Goal: Transaction & Acquisition: Purchase product/service

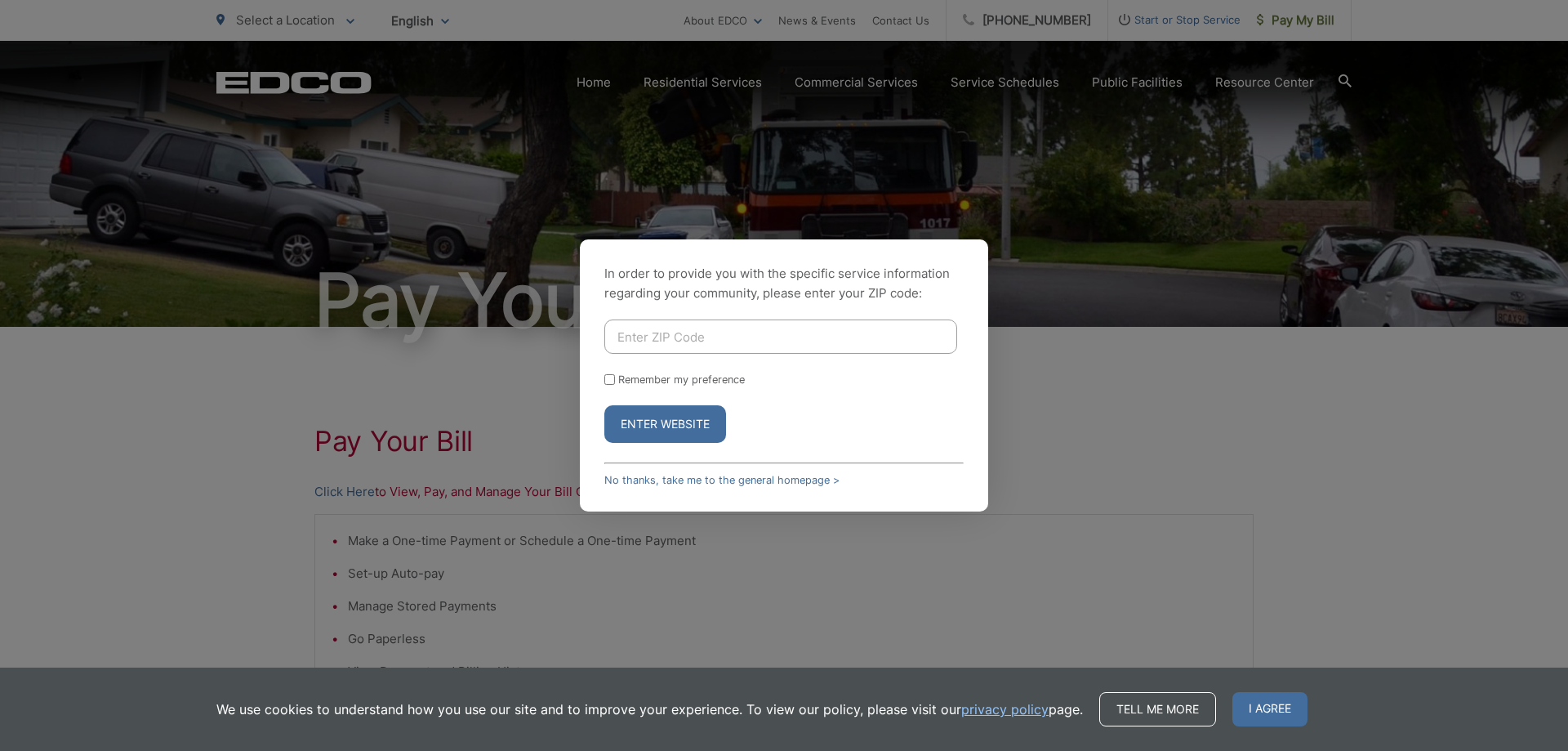
click at [639, 339] on input "Enter ZIP Code" at bounding box center [781, 337] width 353 height 35
type input "91932"
click at [662, 419] on button "Enter Website" at bounding box center [665, 424] width 122 height 38
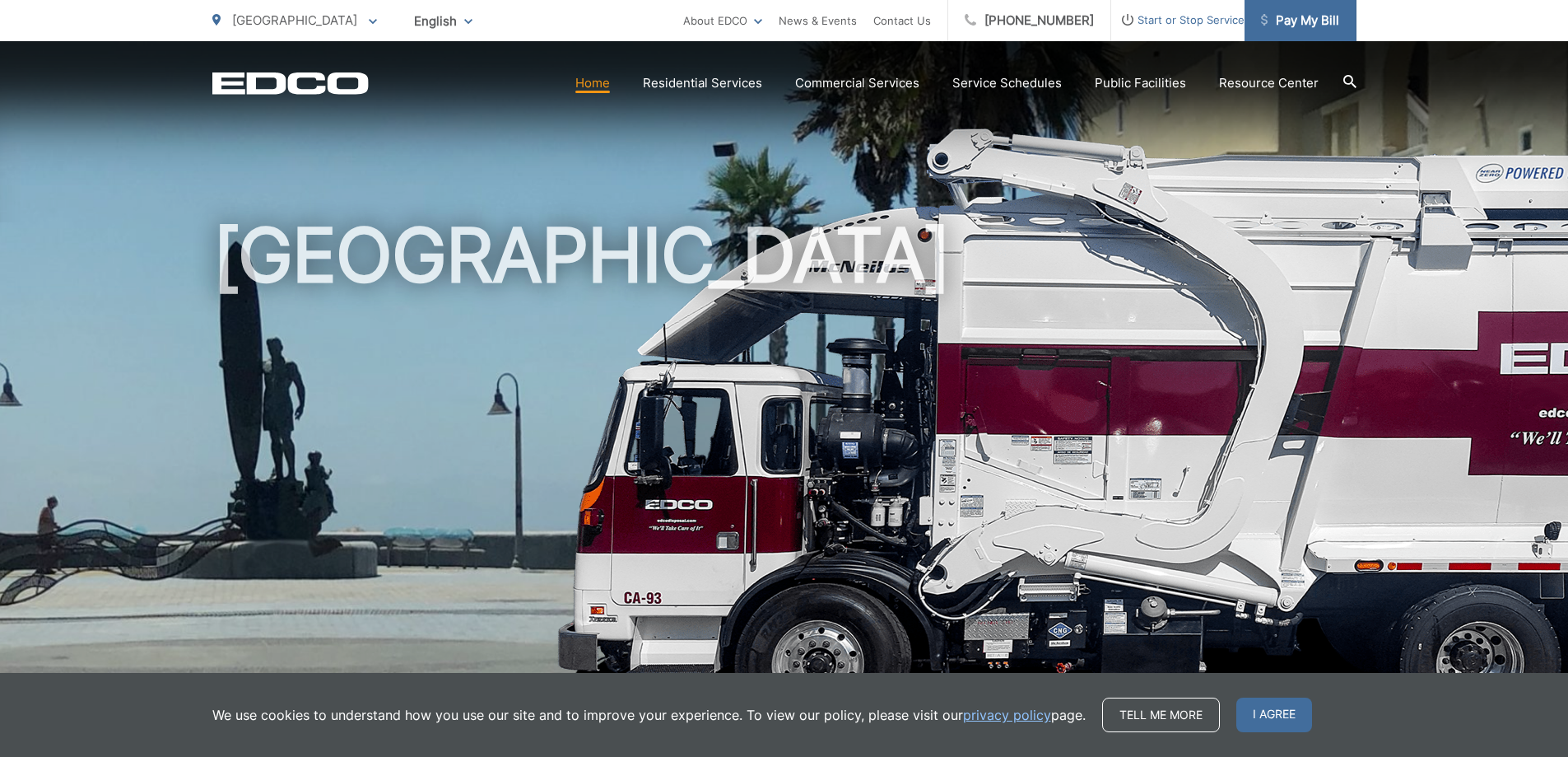
click at [1306, 18] on span "Pay My Bill" at bounding box center [1301, 21] width 78 height 20
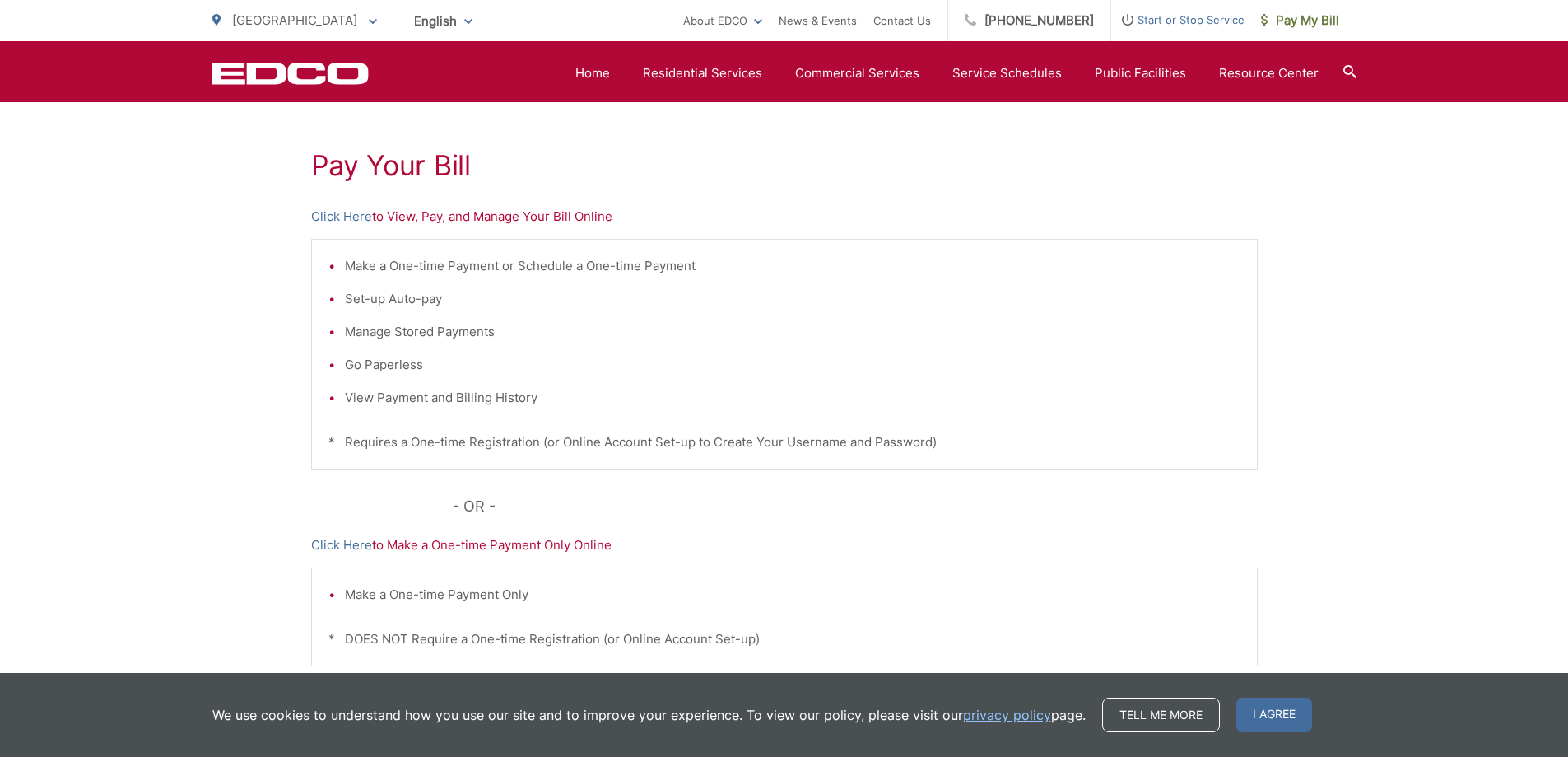
scroll to position [268, 0]
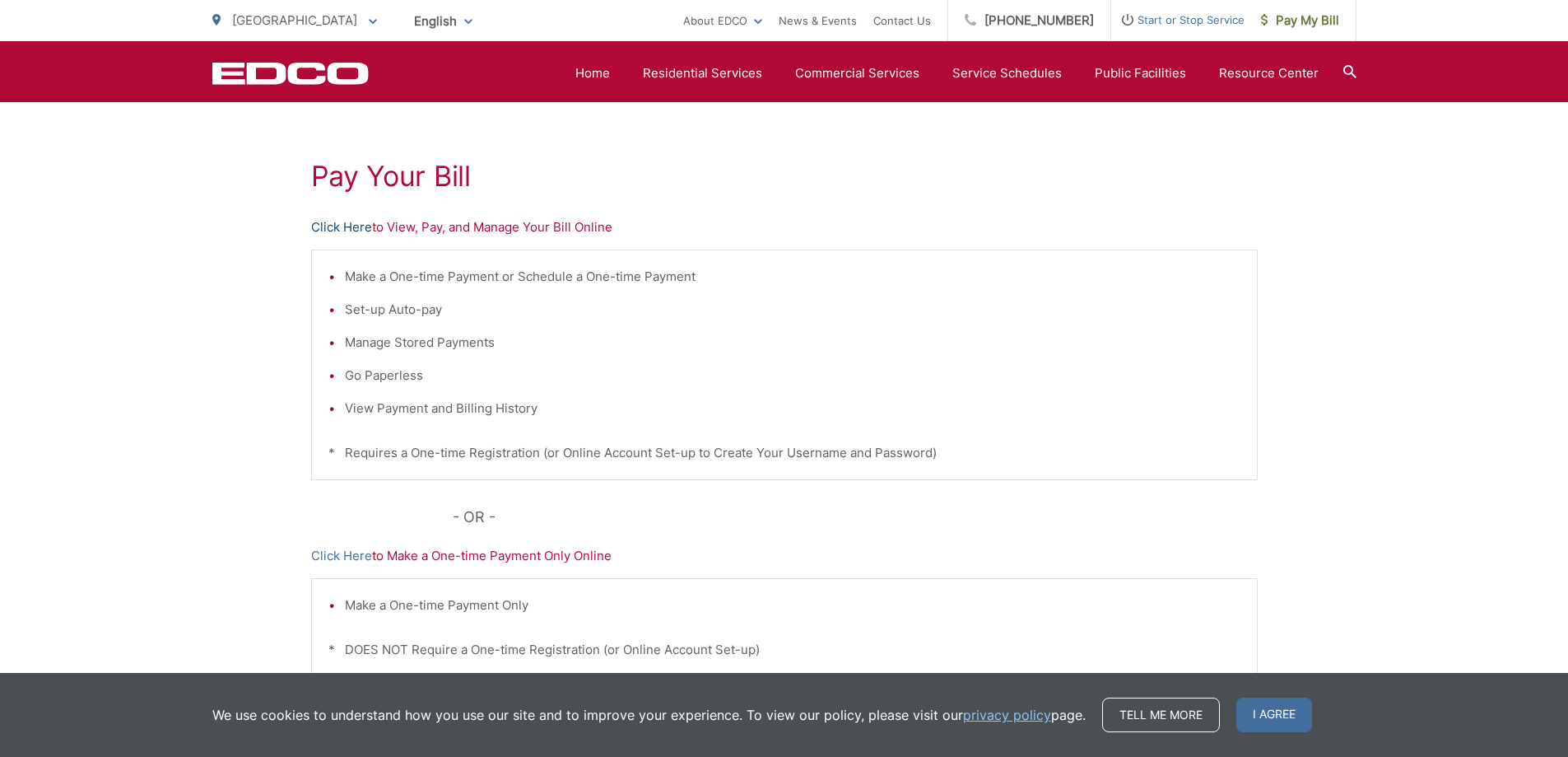
click at [361, 229] on link "Click Here" at bounding box center [342, 228] width 61 height 20
click at [357, 224] on link "Click Here" at bounding box center [342, 228] width 61 height 20
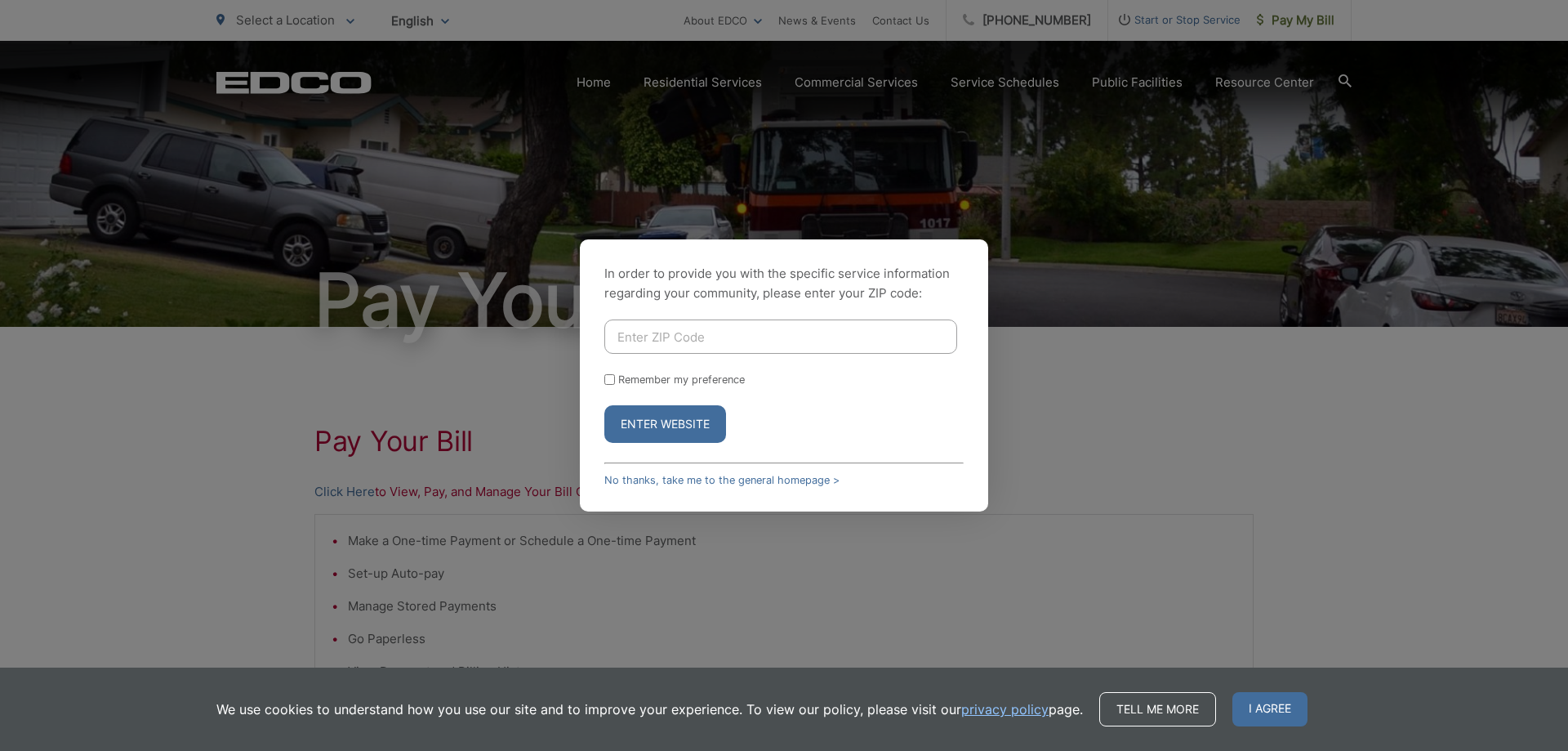
click at [706, 343] on input "Enter ZIP Code" at bounding box center [781, 337] width 353 height 35
type input "91932"
click at [696, 424] on button "Enter Website" at bounding box center [665, 424] width 122 height 38
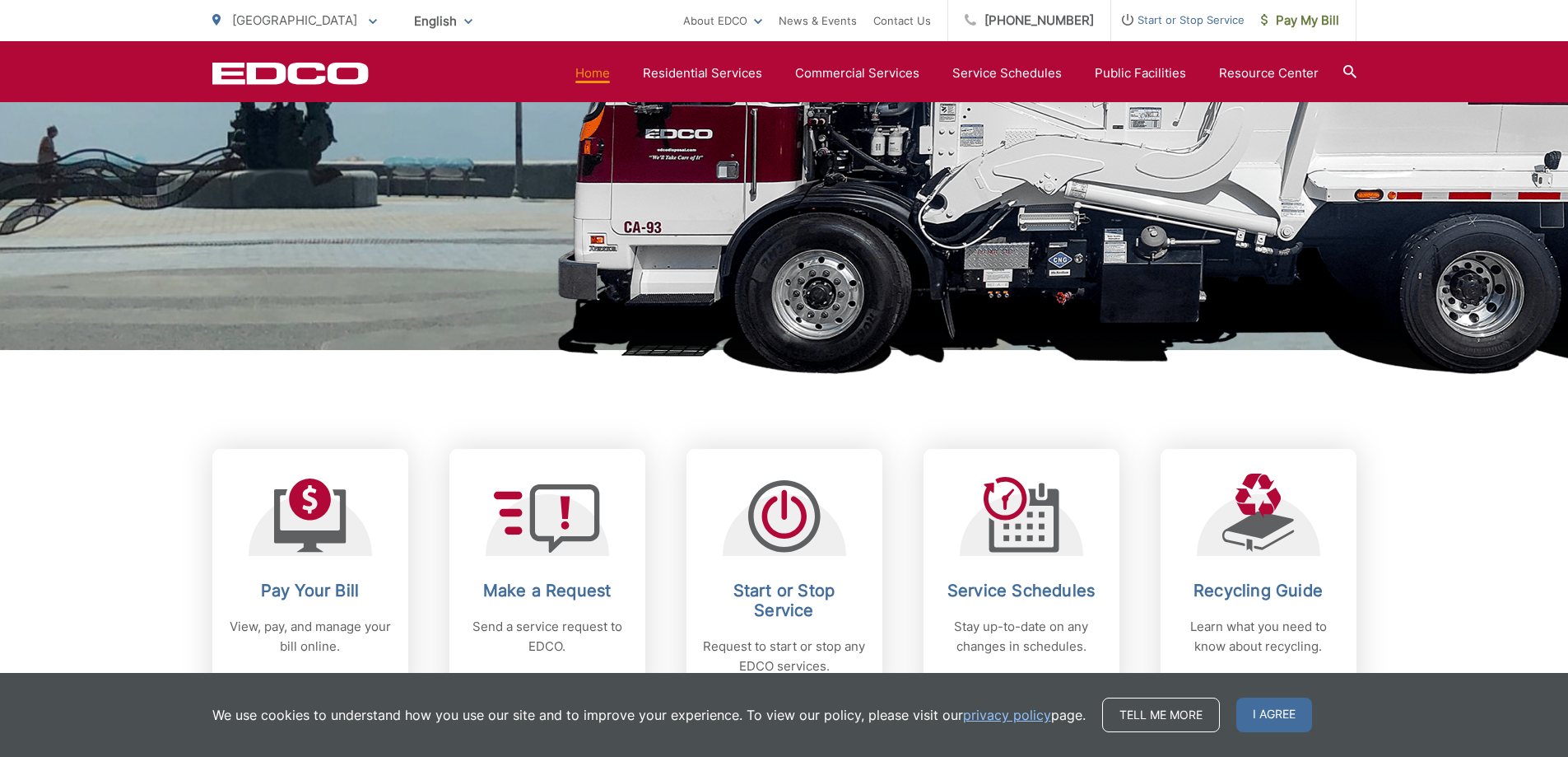
scroll to position [393, 0]
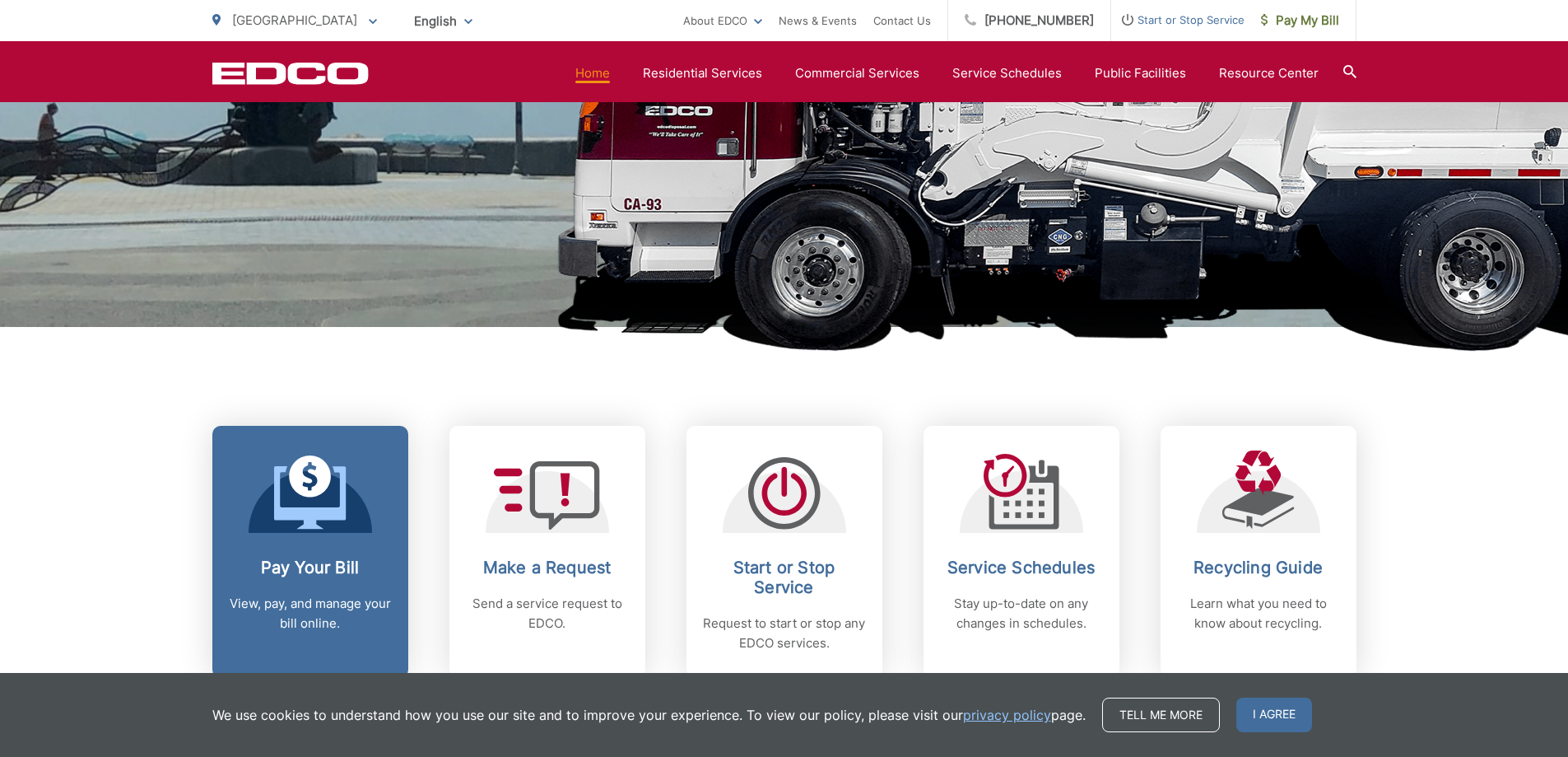
click at [308, 499] on icon at bounding box center [310, 493] width 73 height 75
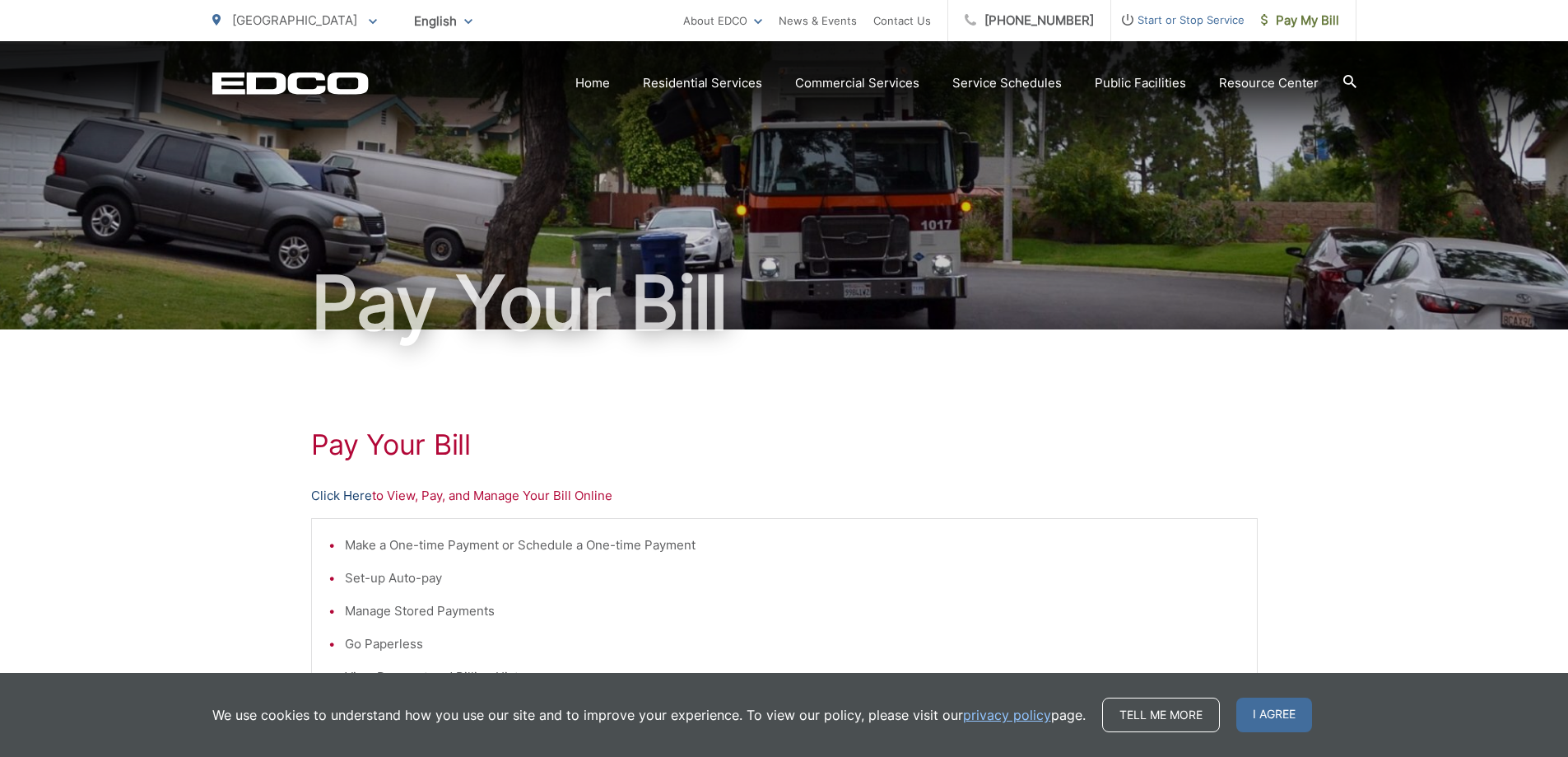
click at [362, 493] on link "Click Here" at bounding box center [342, 496] width 61 height 20
click at [350, 497] on link "Click Here" at bounding box center [342, 496] width 61 height 20
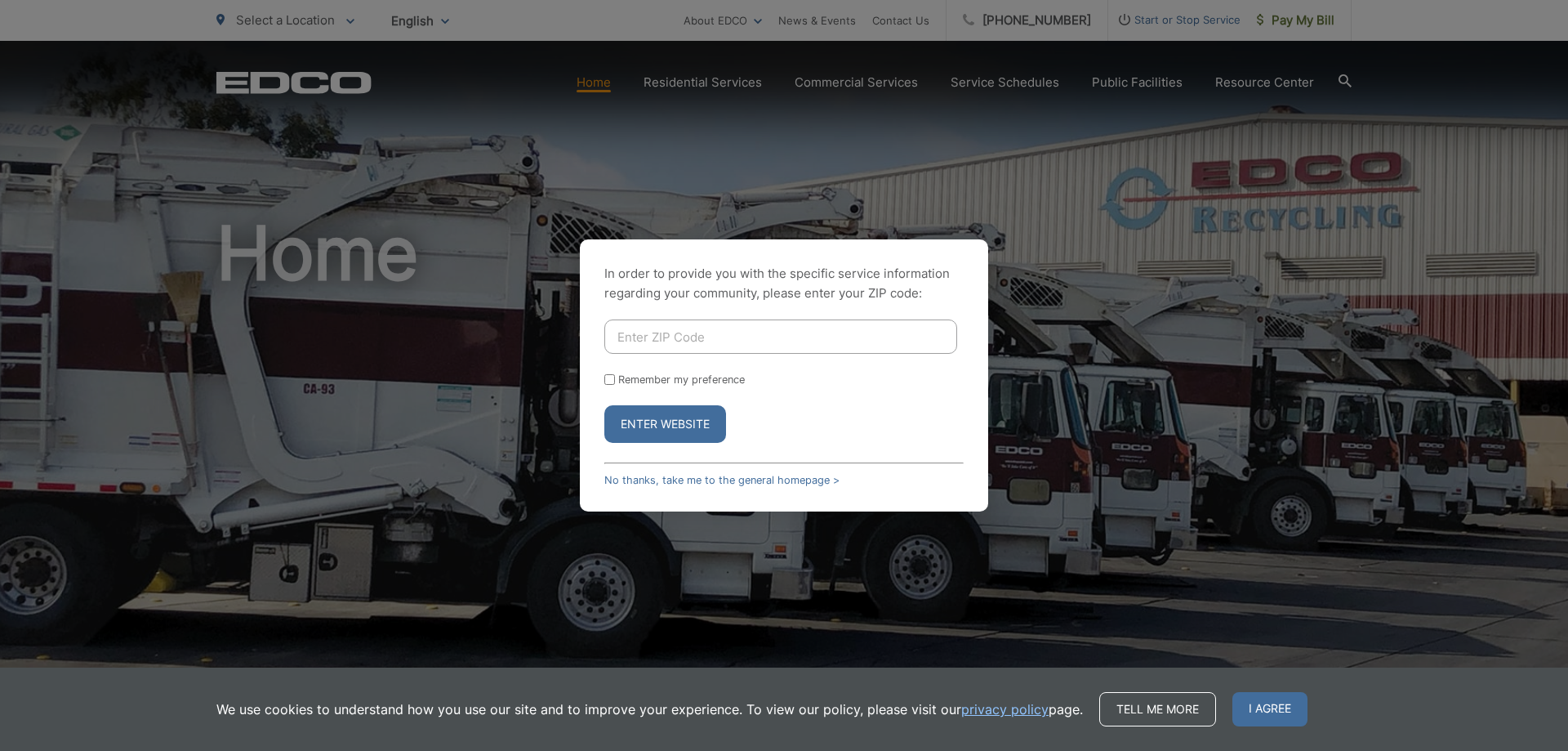
click at [515, 349] on div "In order to provide you with the specific service information regarding your co…" at bounding box center [784, 376] width 1568 height 751
click at [681, 349] on input "Enter ZIP Code" at bounding box center [781, 337] width 353 height 35
type input "91932"
click at [693, 477] on link "No thanks, take me to the general homepage >" at bounding box center [722, 480] width 235 height 12
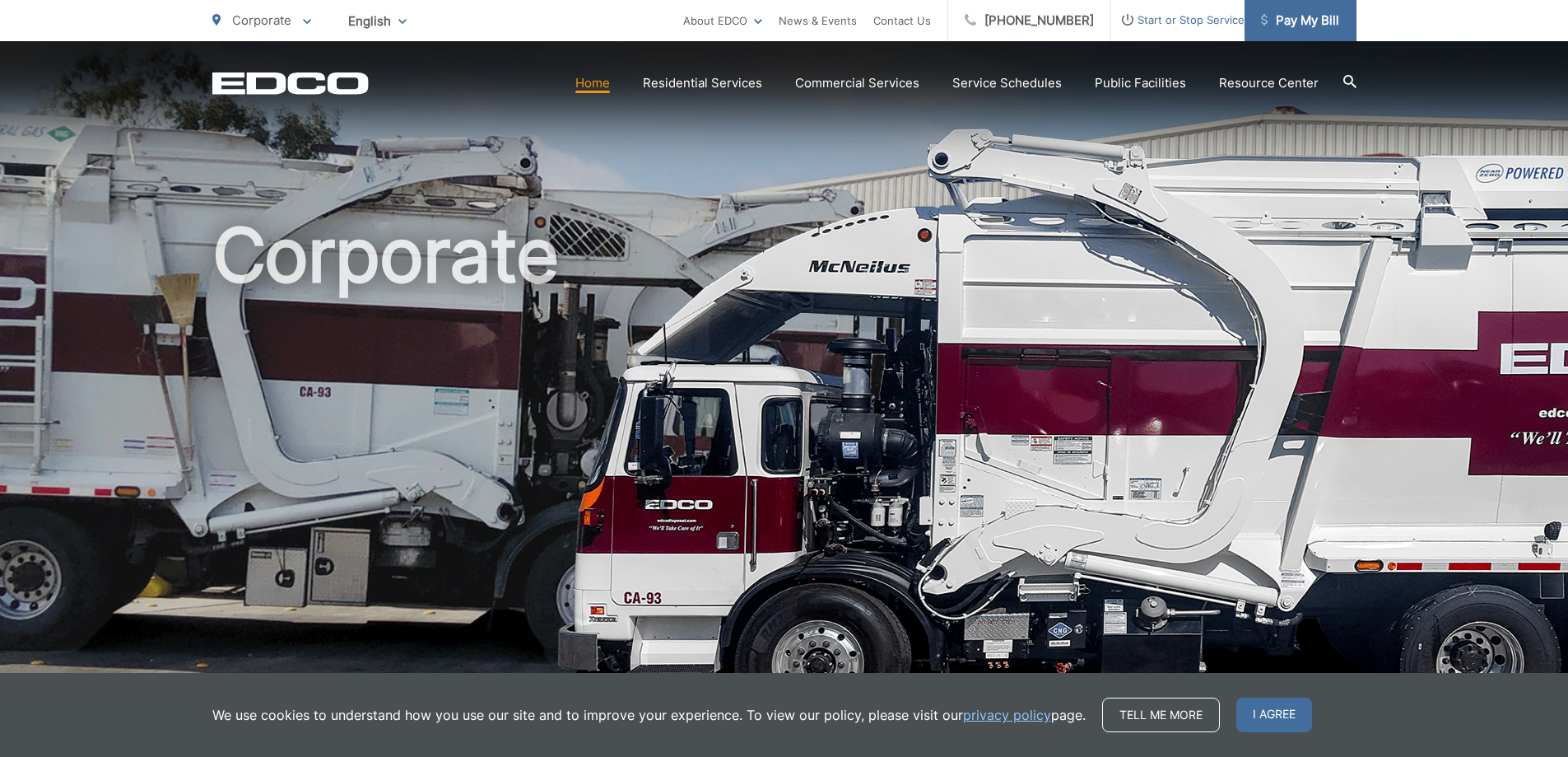
click at [1323, 17] on span "Pay My Bill" at bounding box center [1301, 21] width 78 height 20
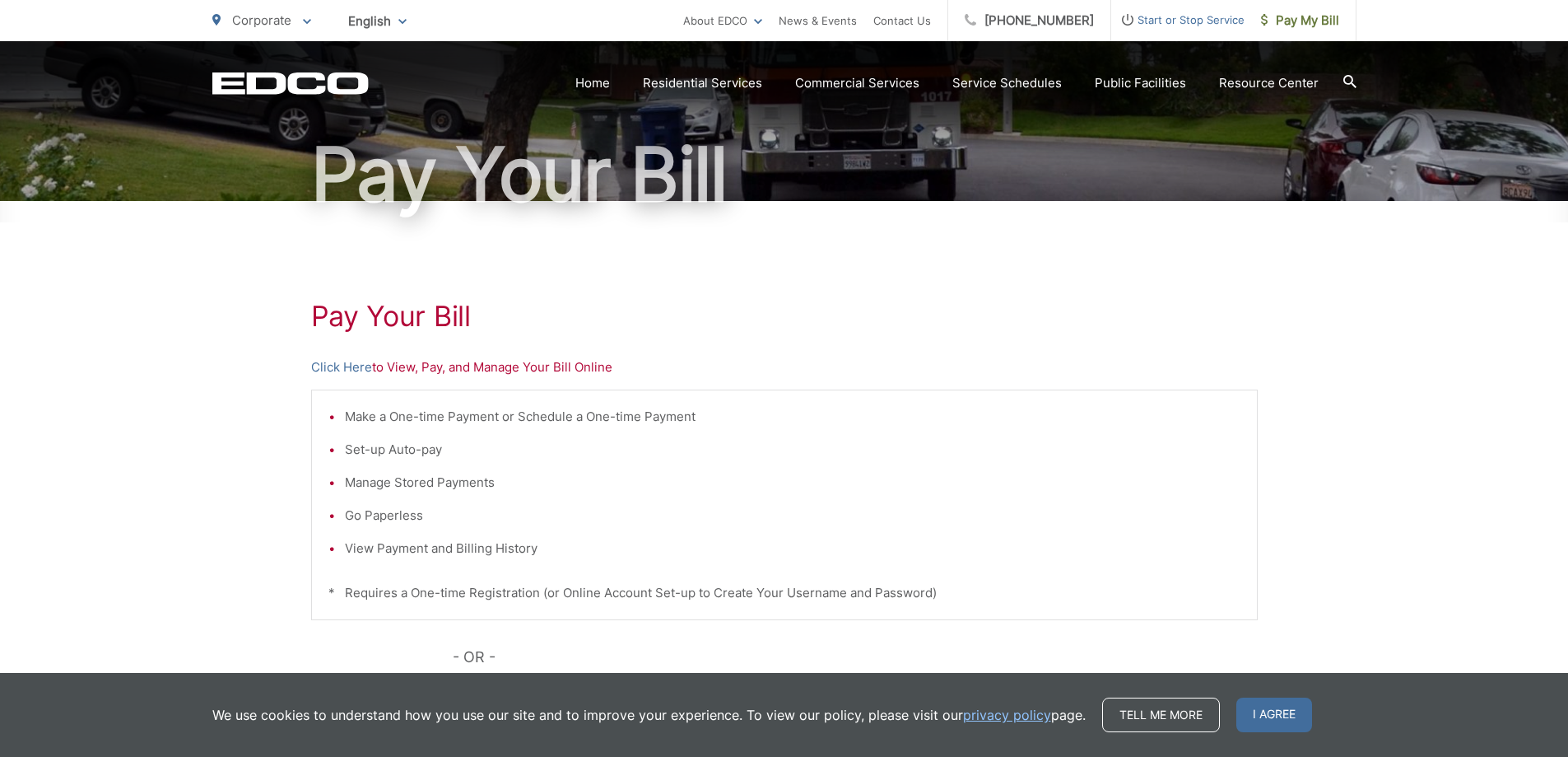
scroll to position [123, 0]
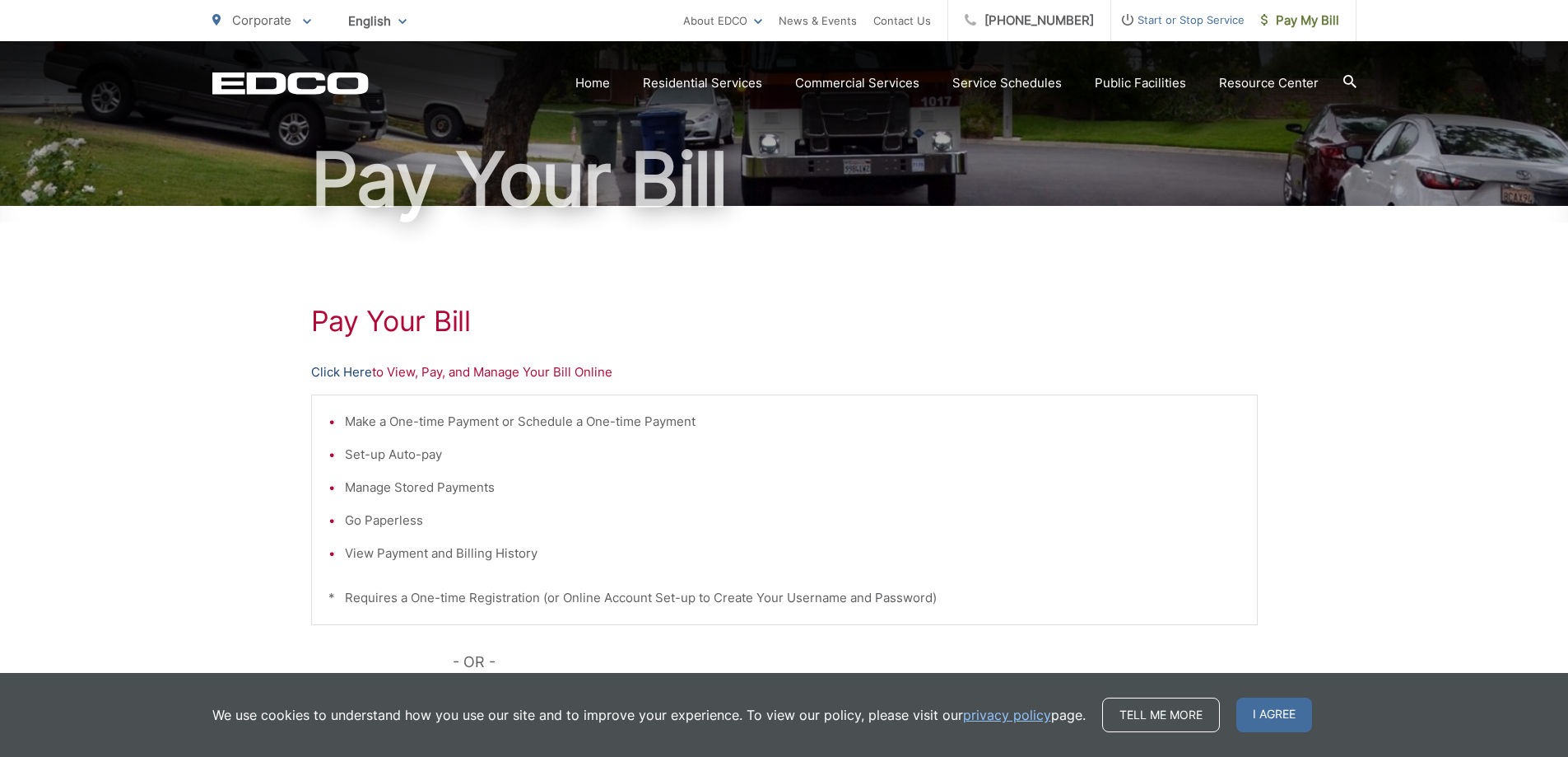
click at [365, 373] on link "Click Here" at bounding box center [342, 373] width 61 height 20
